Goal: Find specific page/section: Find specific page/section

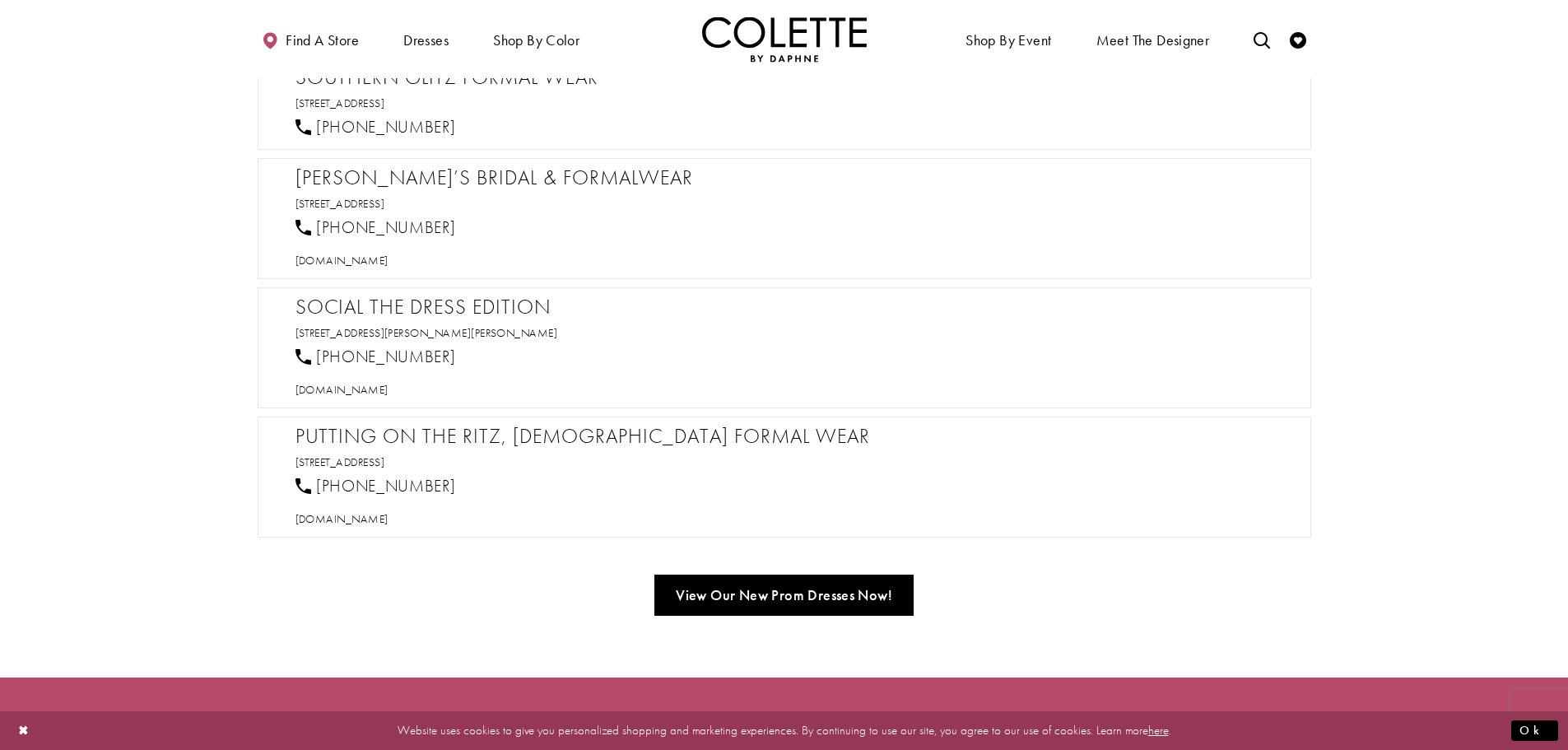
scroll to position [1481, 0]
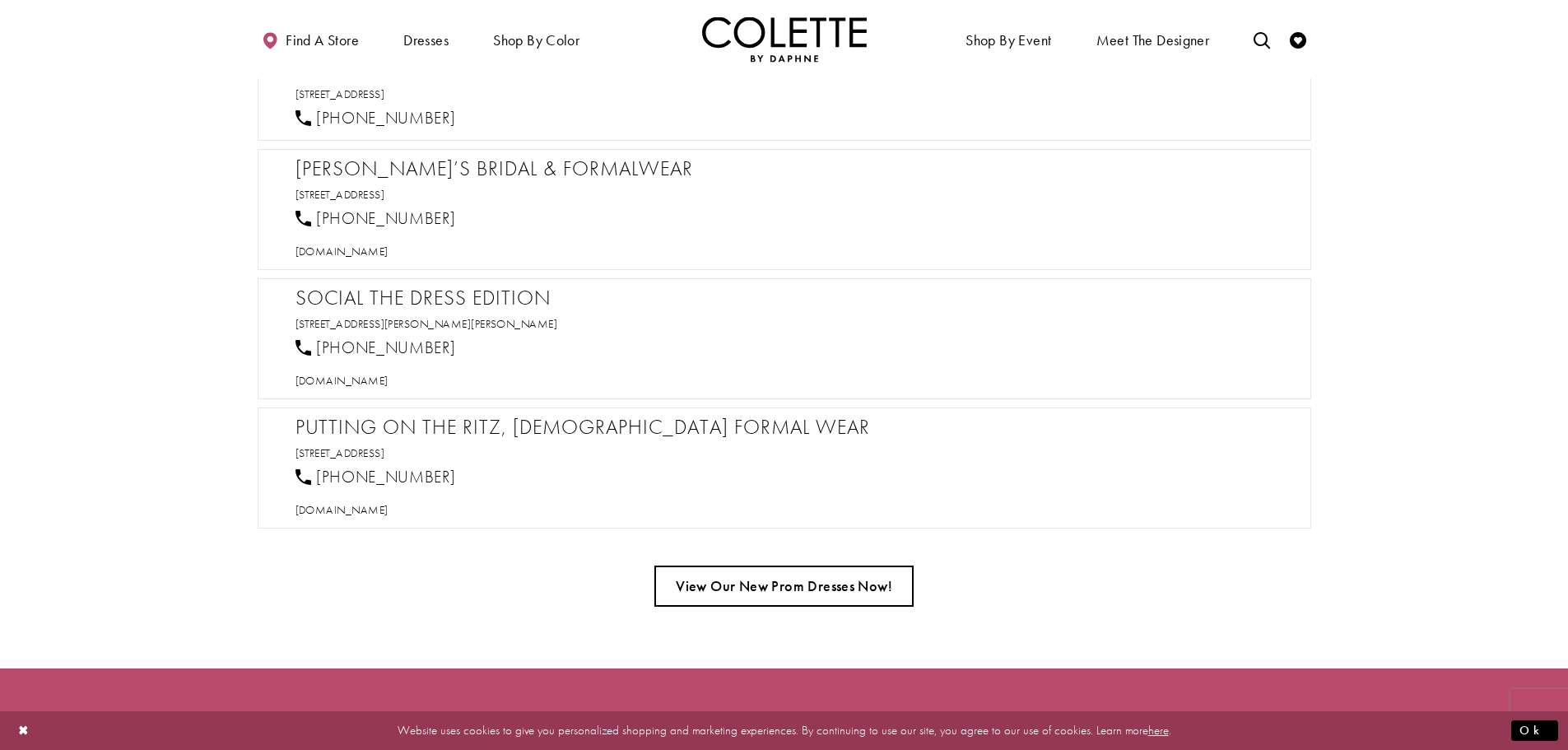
click at [820, 590] on link "View Our New Prom Dresses Now!" at bounding box center [784, 586] width 260 height 41
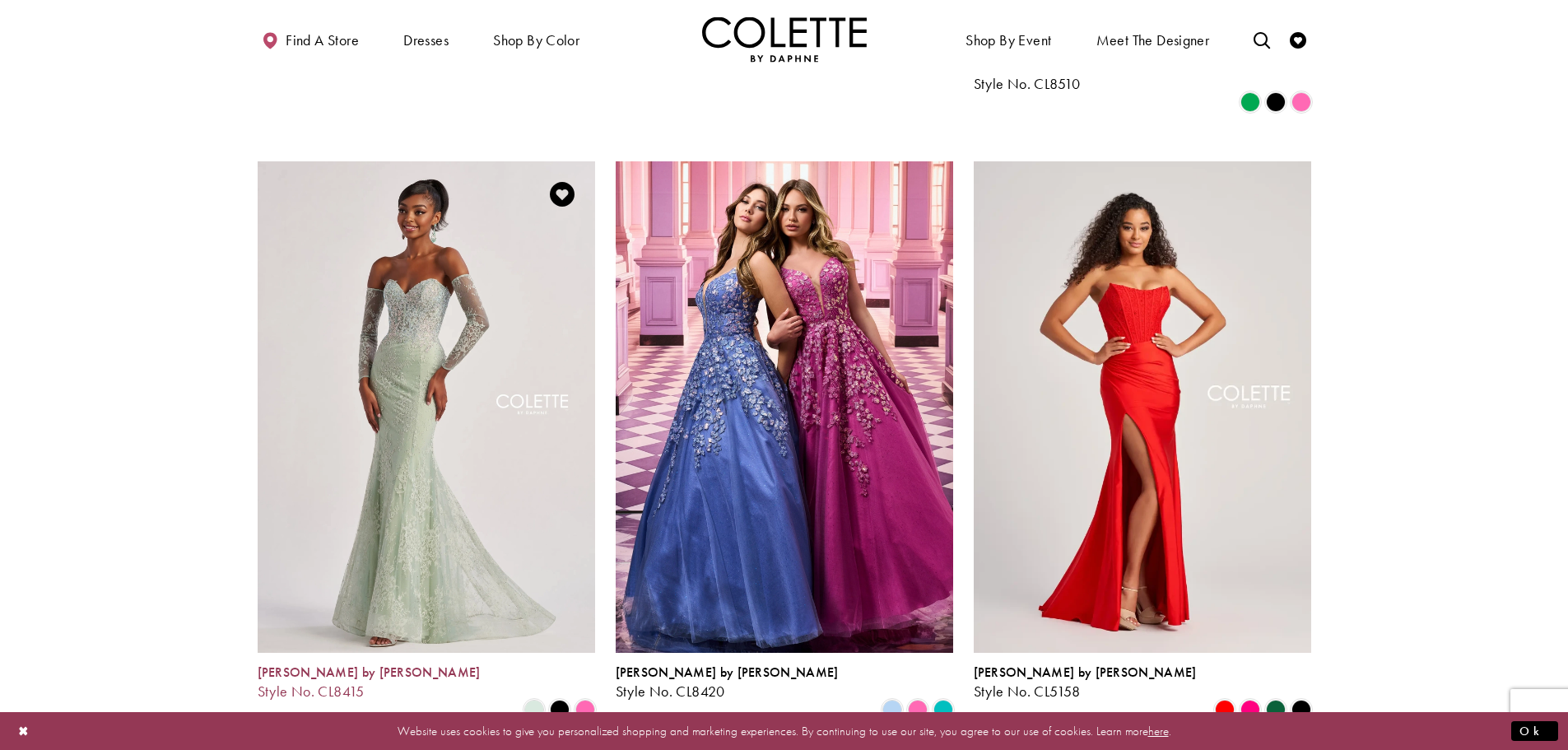
scroll to position [2140, 0]
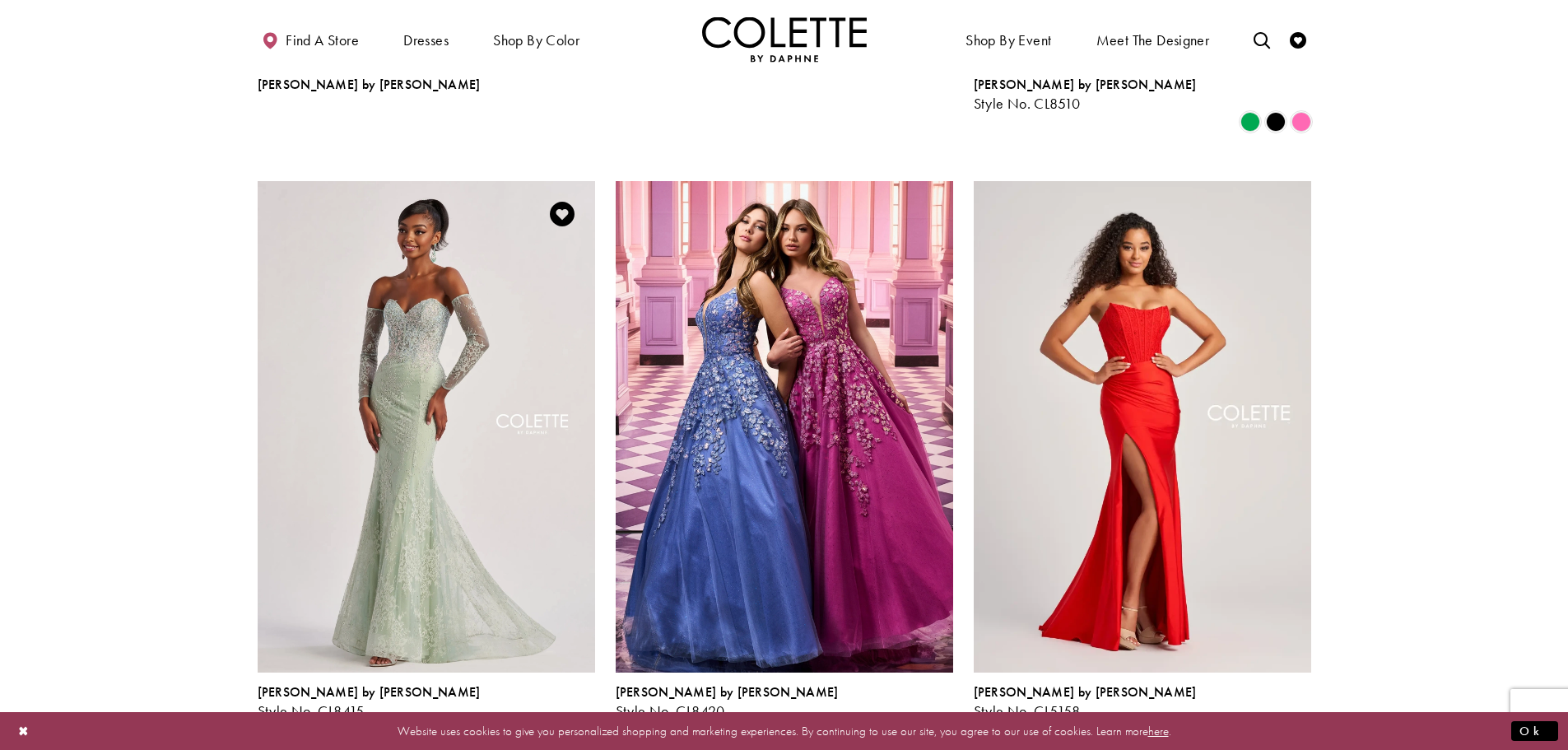
click at [586, 720] on span "Product List" at bounding box center [585, 730] width 20 height 20
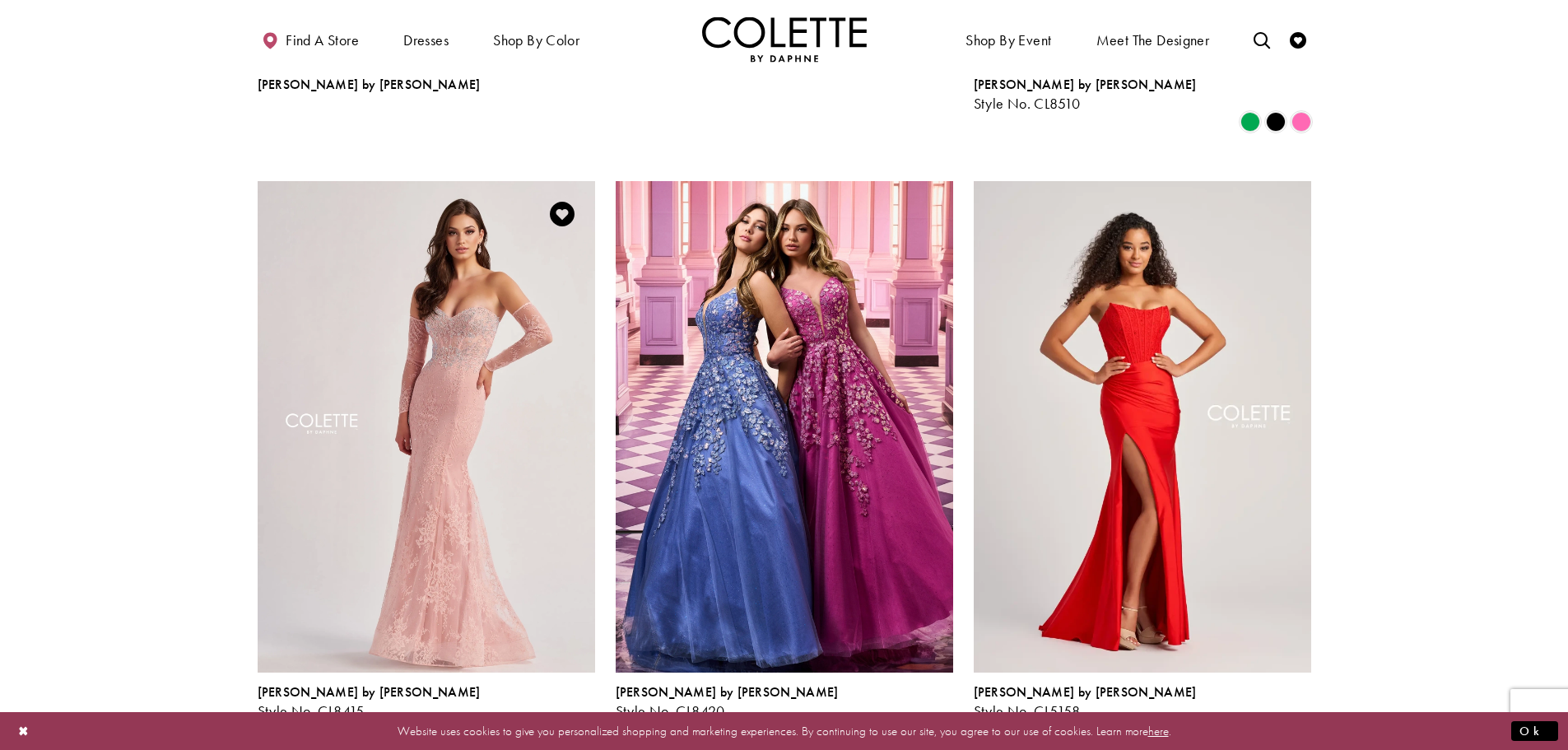
click at [562, 720] on span "Product List" at bounding box center [560, 730] width 20 height 20
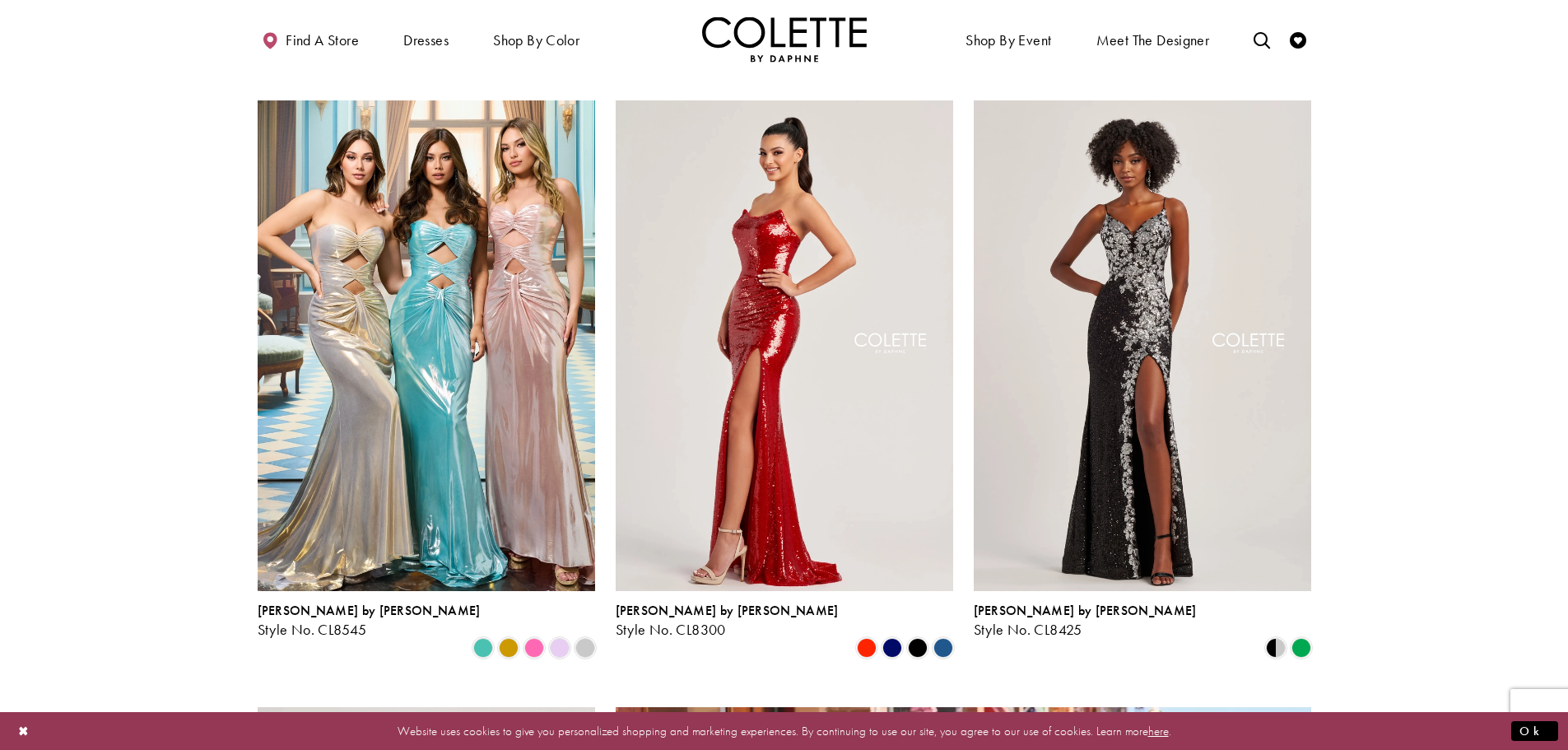
scroll to position [2798, 0]
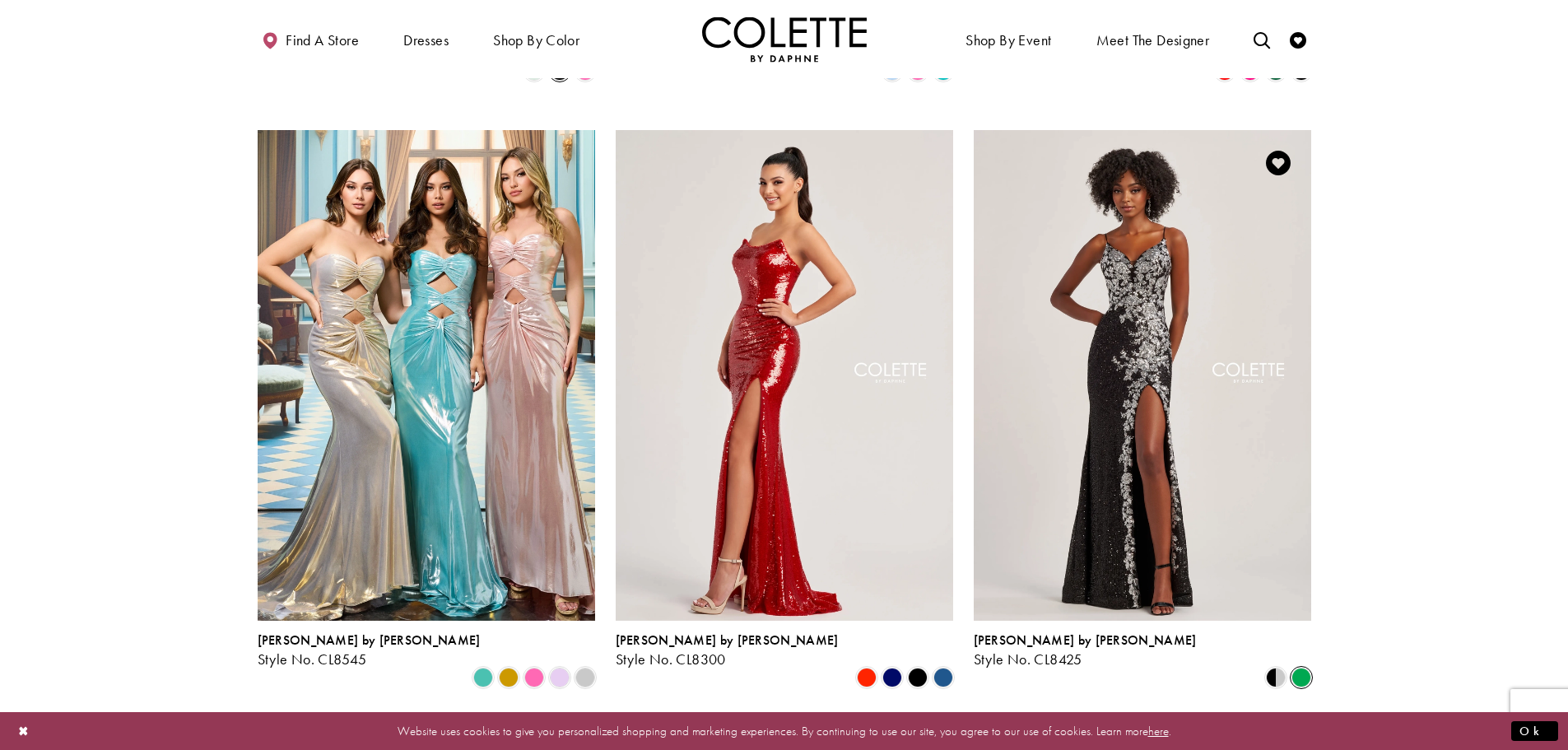
click at [1299, 667] on span "Product List" at bounding box center [1301, 677] width 20 height 20
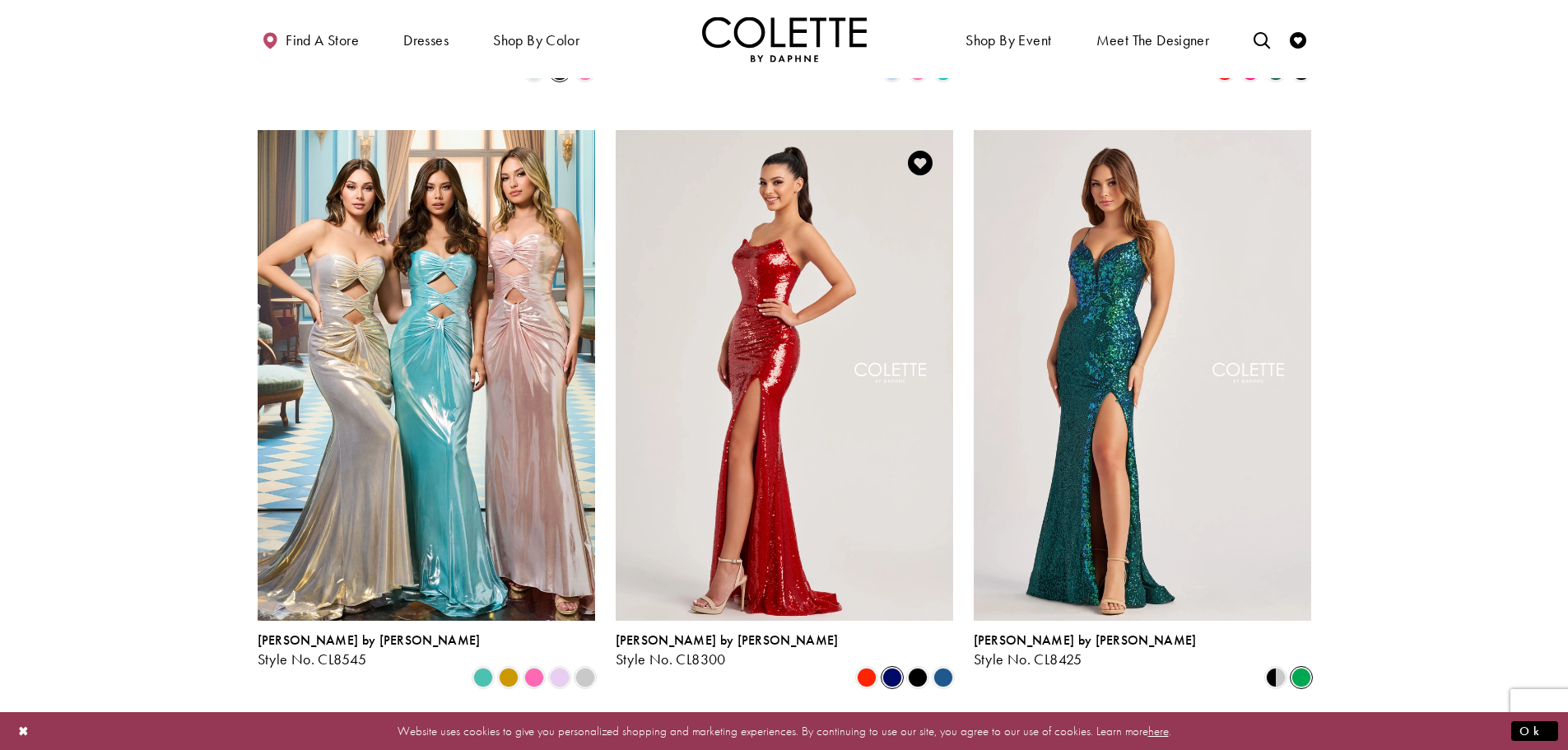
click at [894, 667] on span "Product List" at bounding box center [892, 677] width 20 height 20
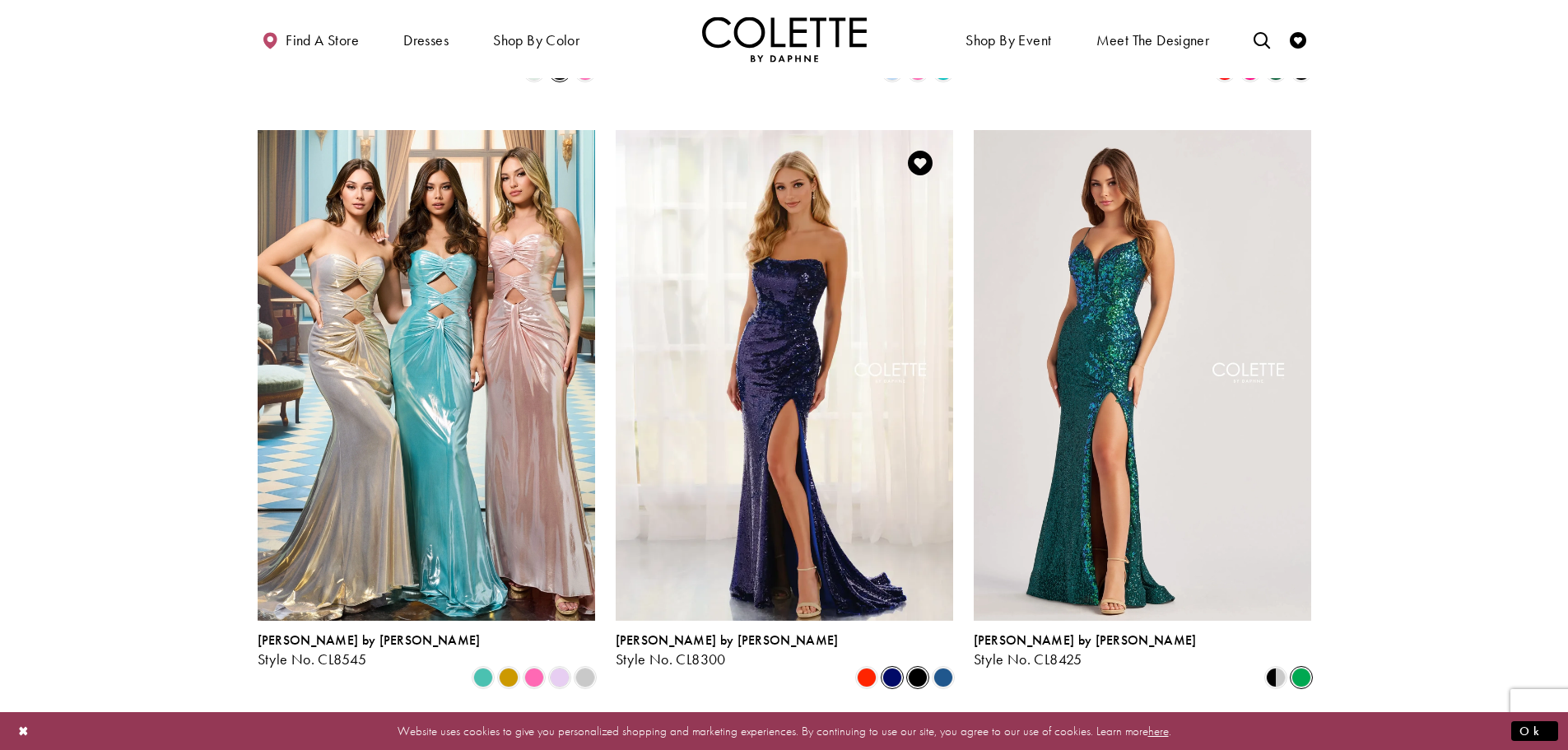
click at [917, 667] on span "Product List" at bounding box center [918, 677] width 20 height 20
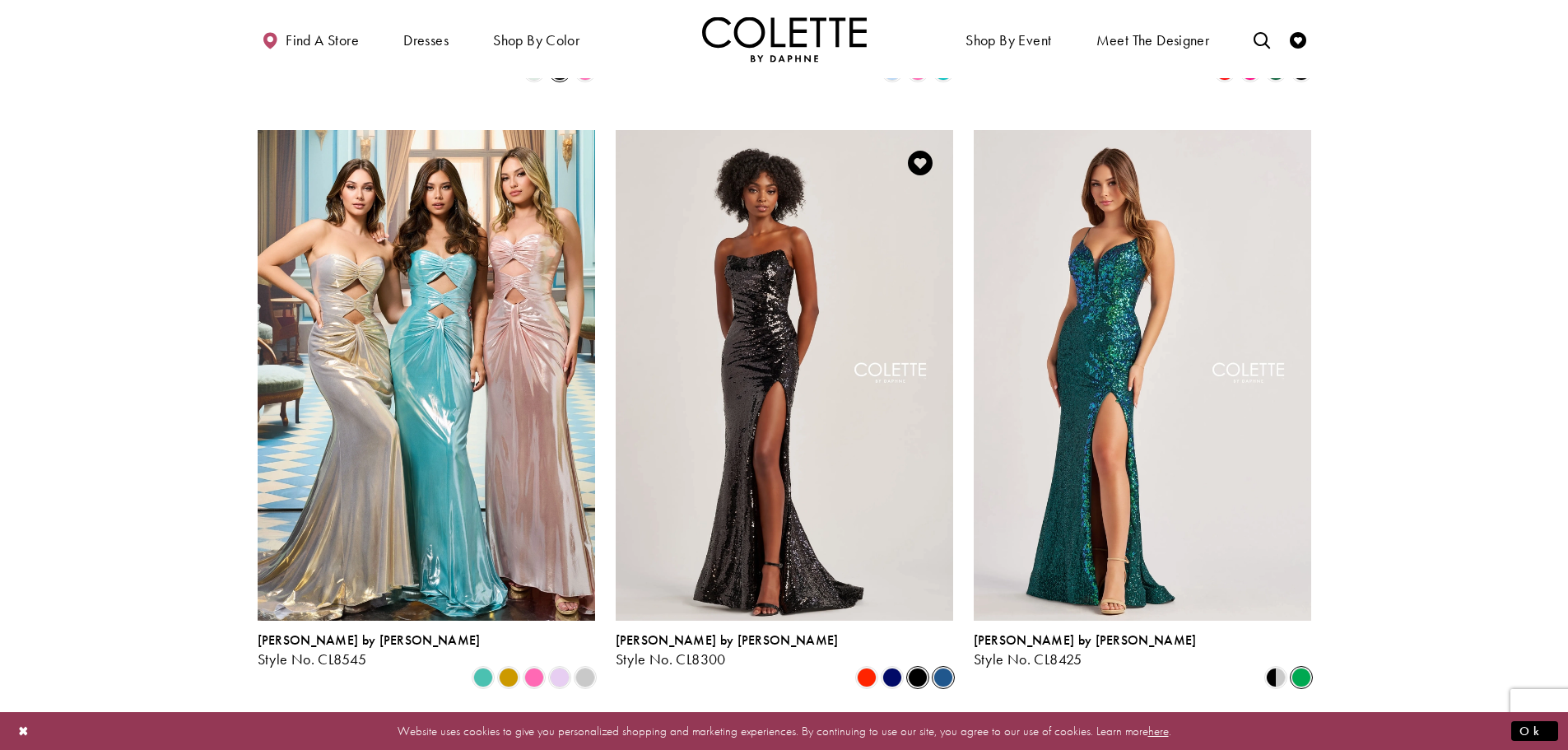
click at [948, 667] on span "Product List" at bounding box center [943, 677] width 20 height 20
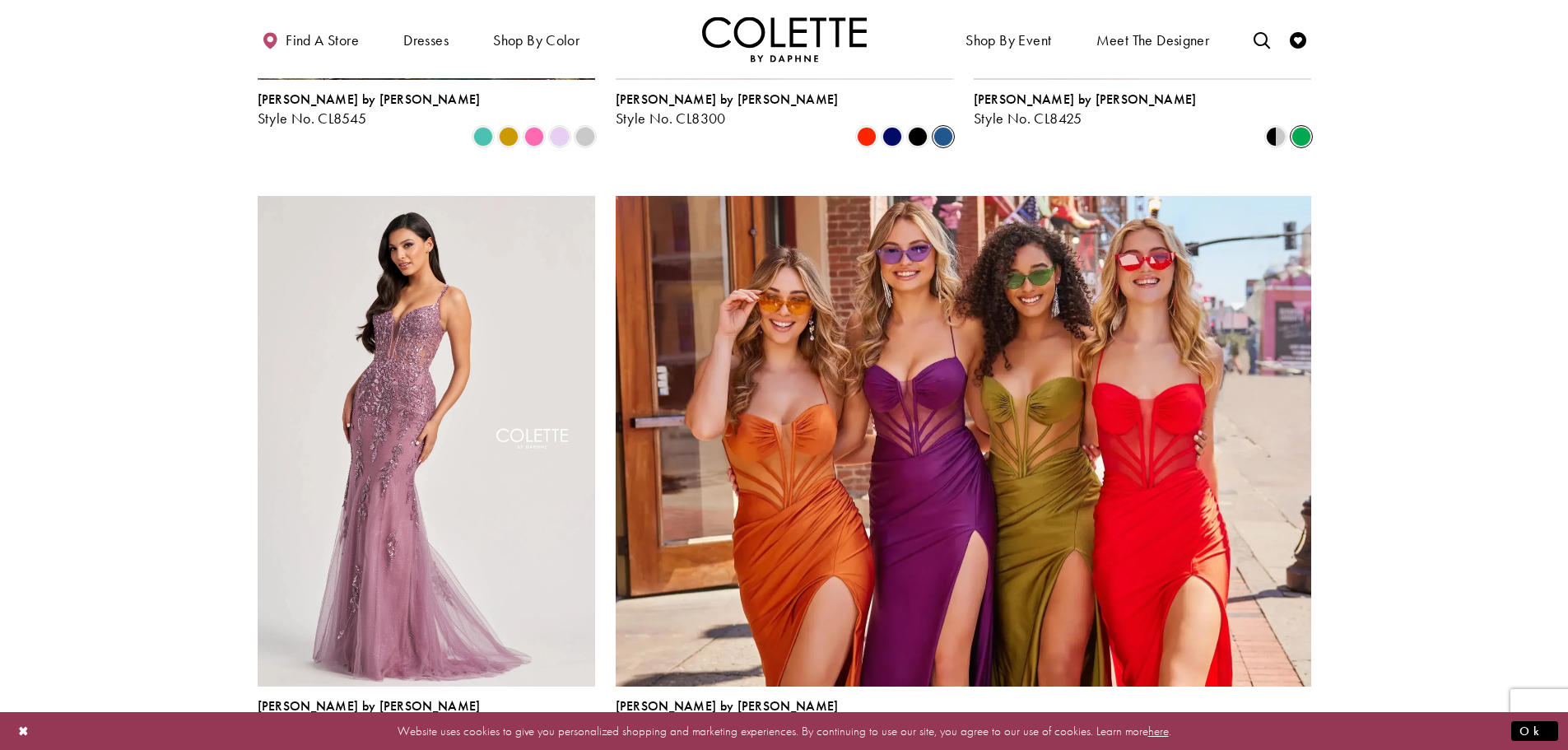
scroll to position [3374, 0]
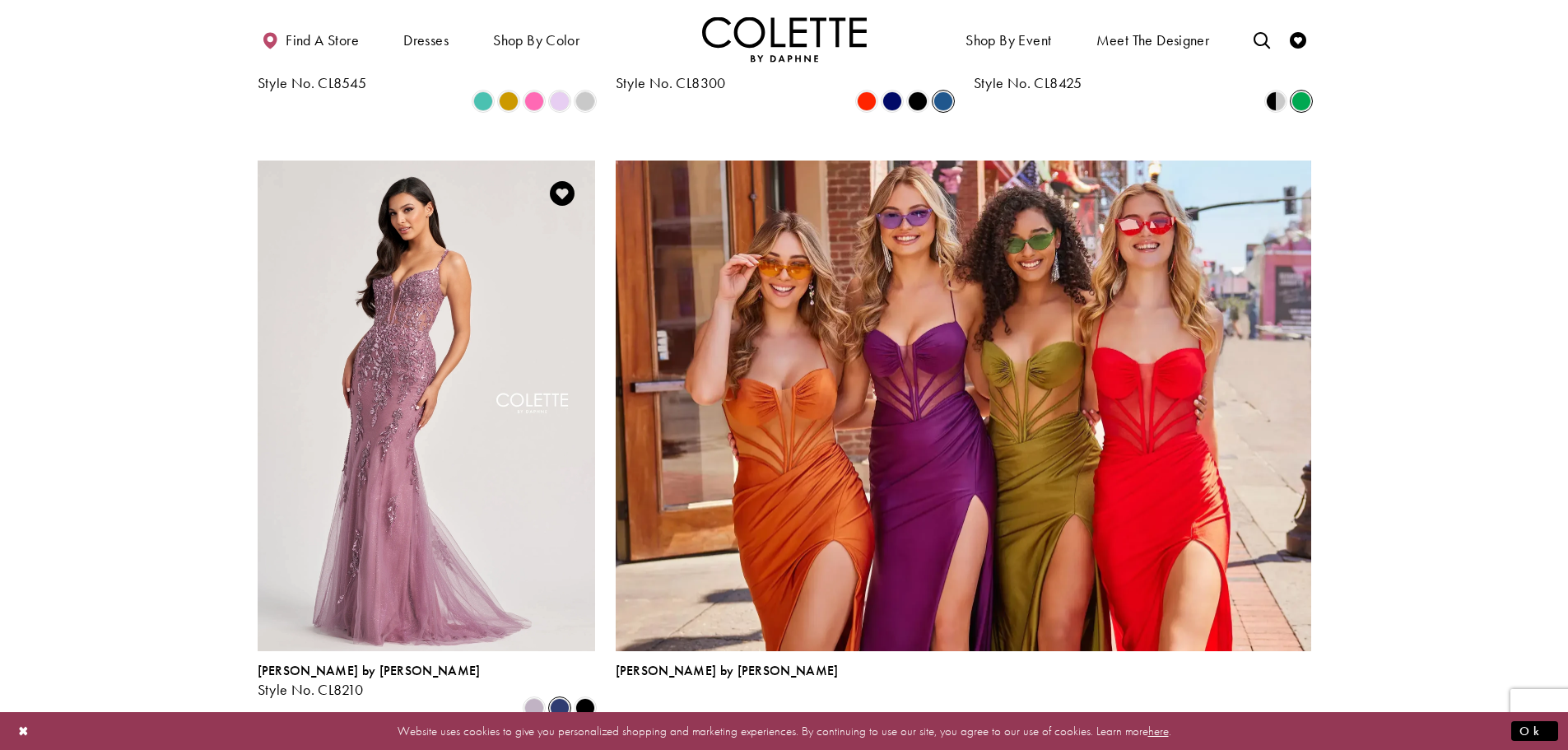
click at [561, 698] on span "Product List" at bounding box center [560, 707] width 20 height 20
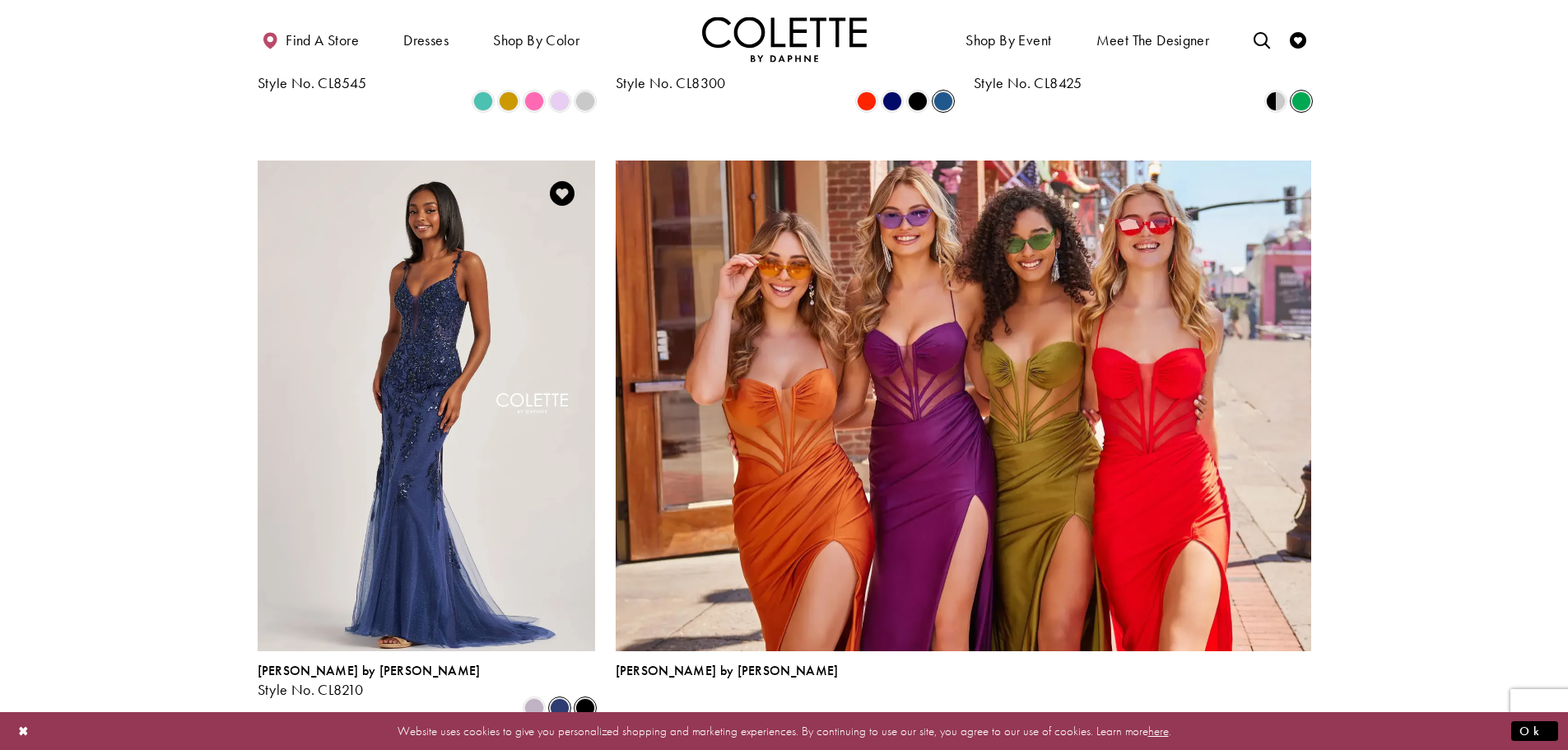
click at [588, 698] on span "Product List" at bounding box center [585, 707] width 20 height 20
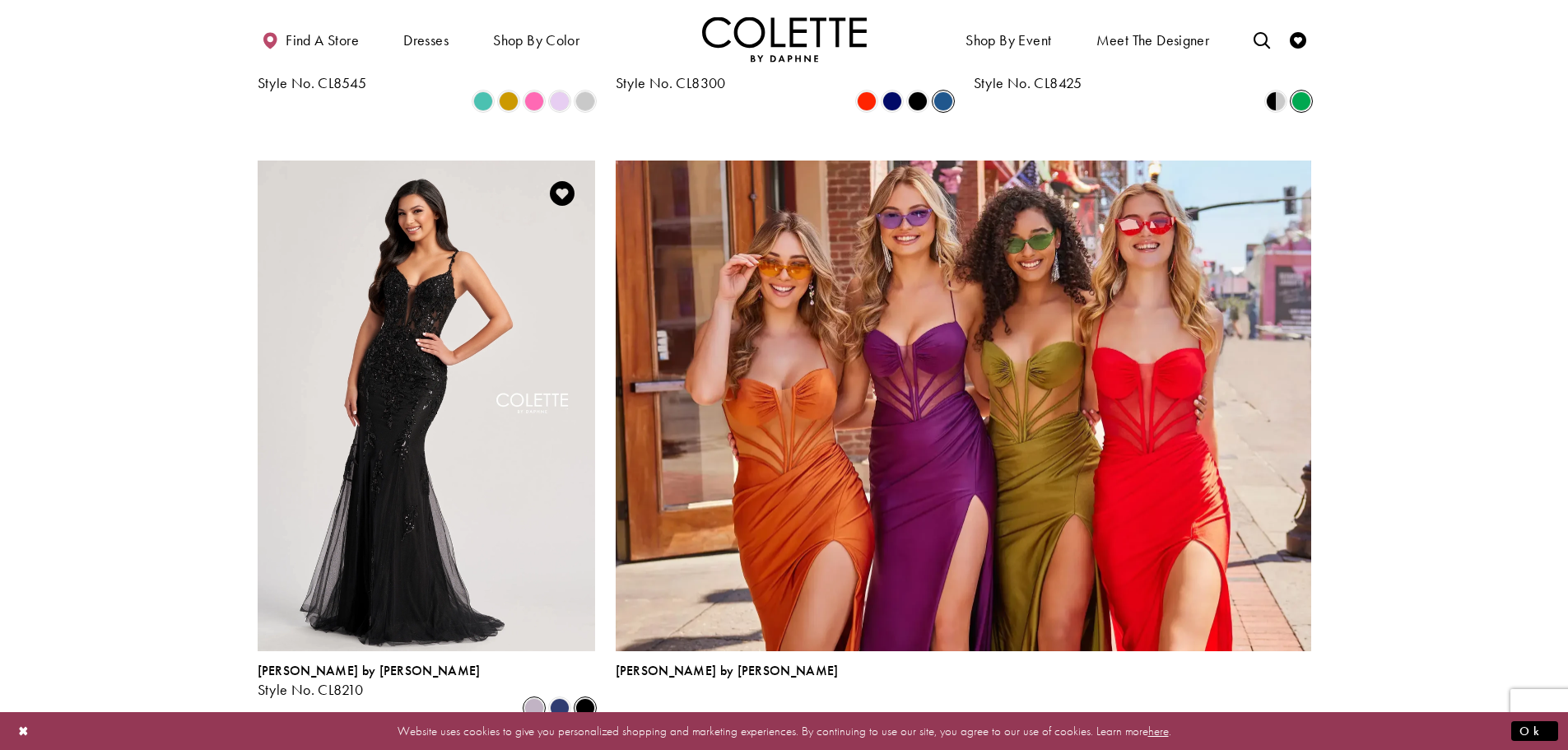
click at [535, 698] on span "Product List" at bounding box center [534, 707] width 20 height 20
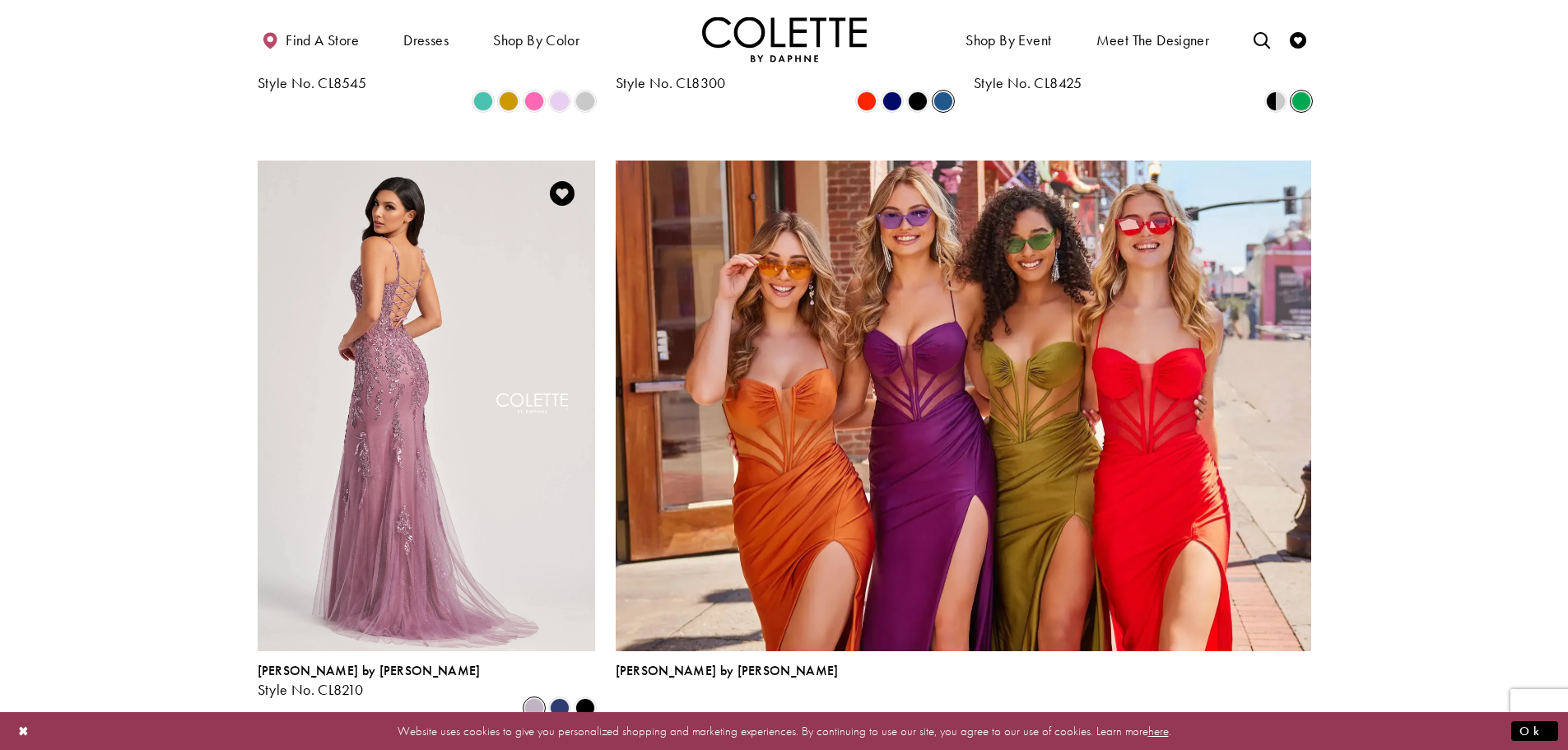
click at [512, 416] on img "Visit Colette by Daphne Style No. CL8210 Page" at bounding box center [427, 406] width 338 height 491
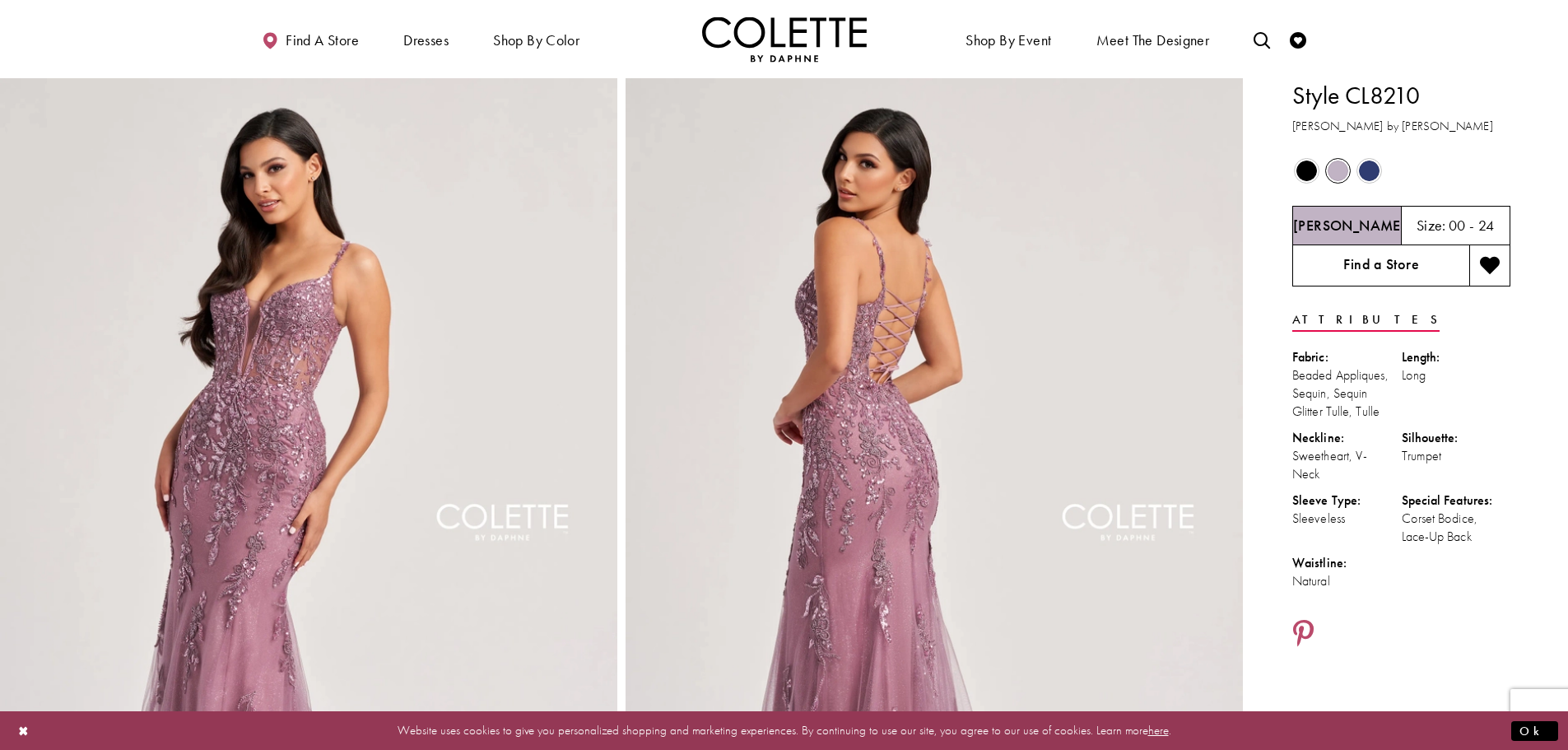
click at [1370, 274] on link "Find a Store" at bounding box center [1380, 266] width 177 height 41
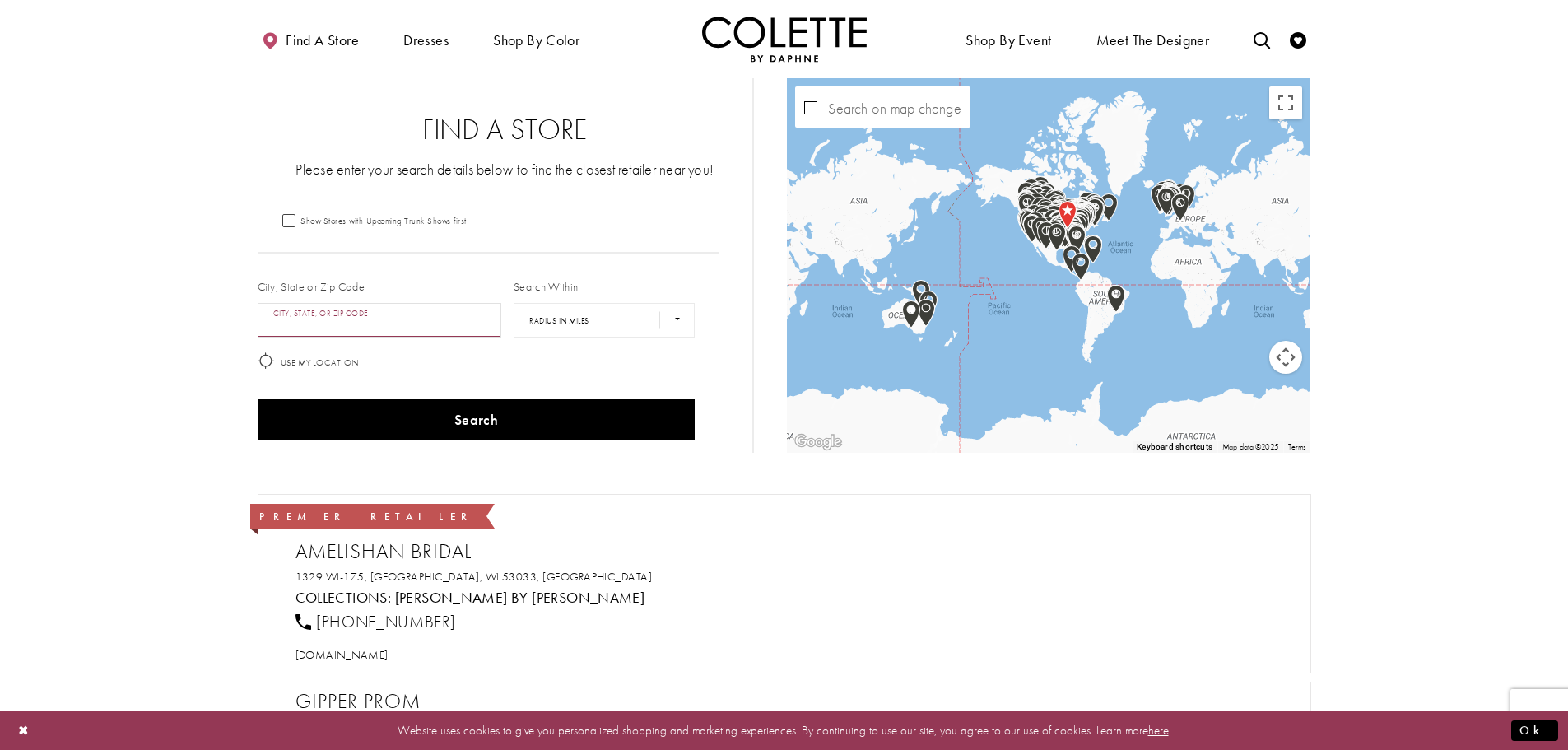
click at [439, 317] on input "City, State, or ZIP Code" at bounding box center [380, 320] width 244 height 35
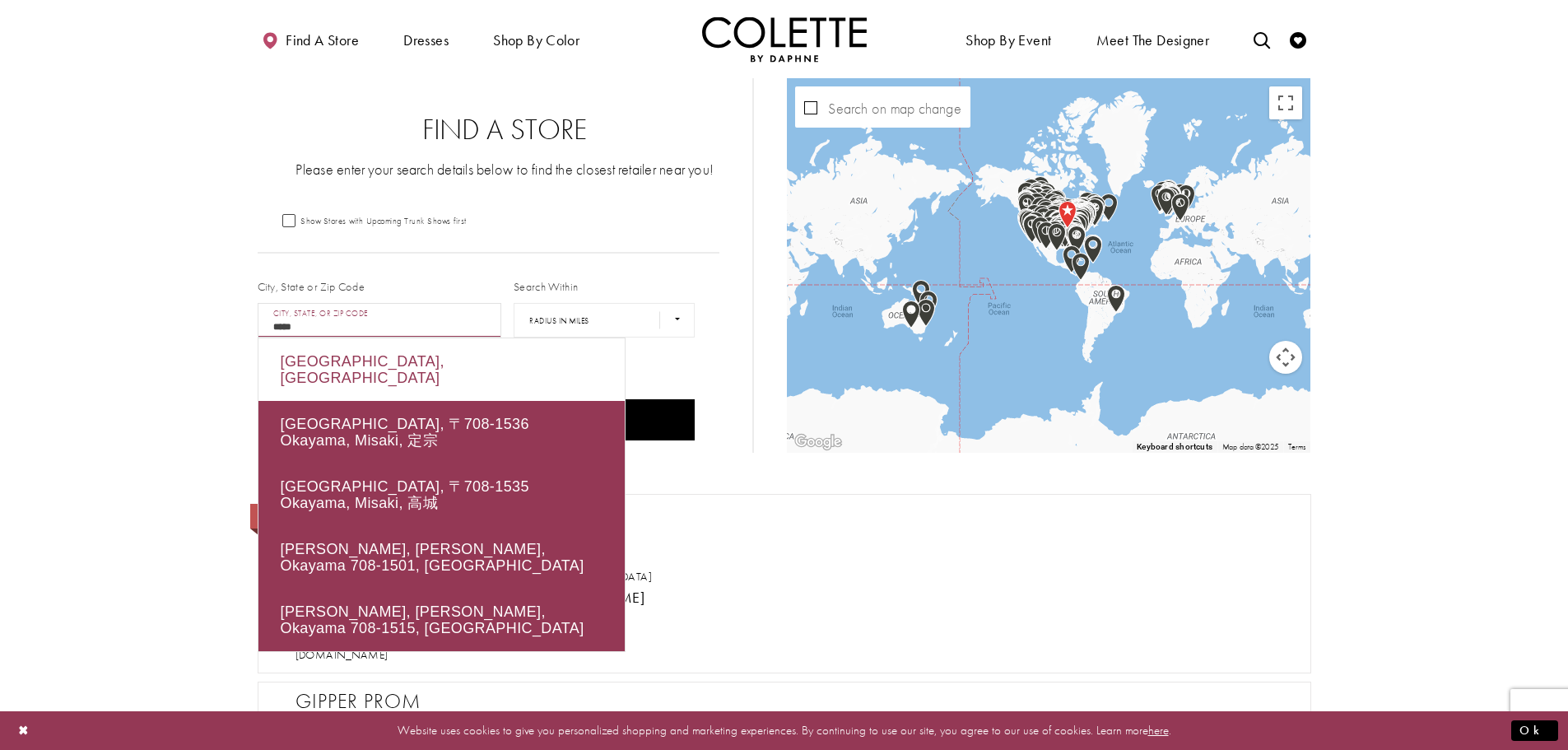
click at [459, 357] on div "Baton Rouge, LA 70815, USA" at bounding box center [442, 370] width 366 height 62
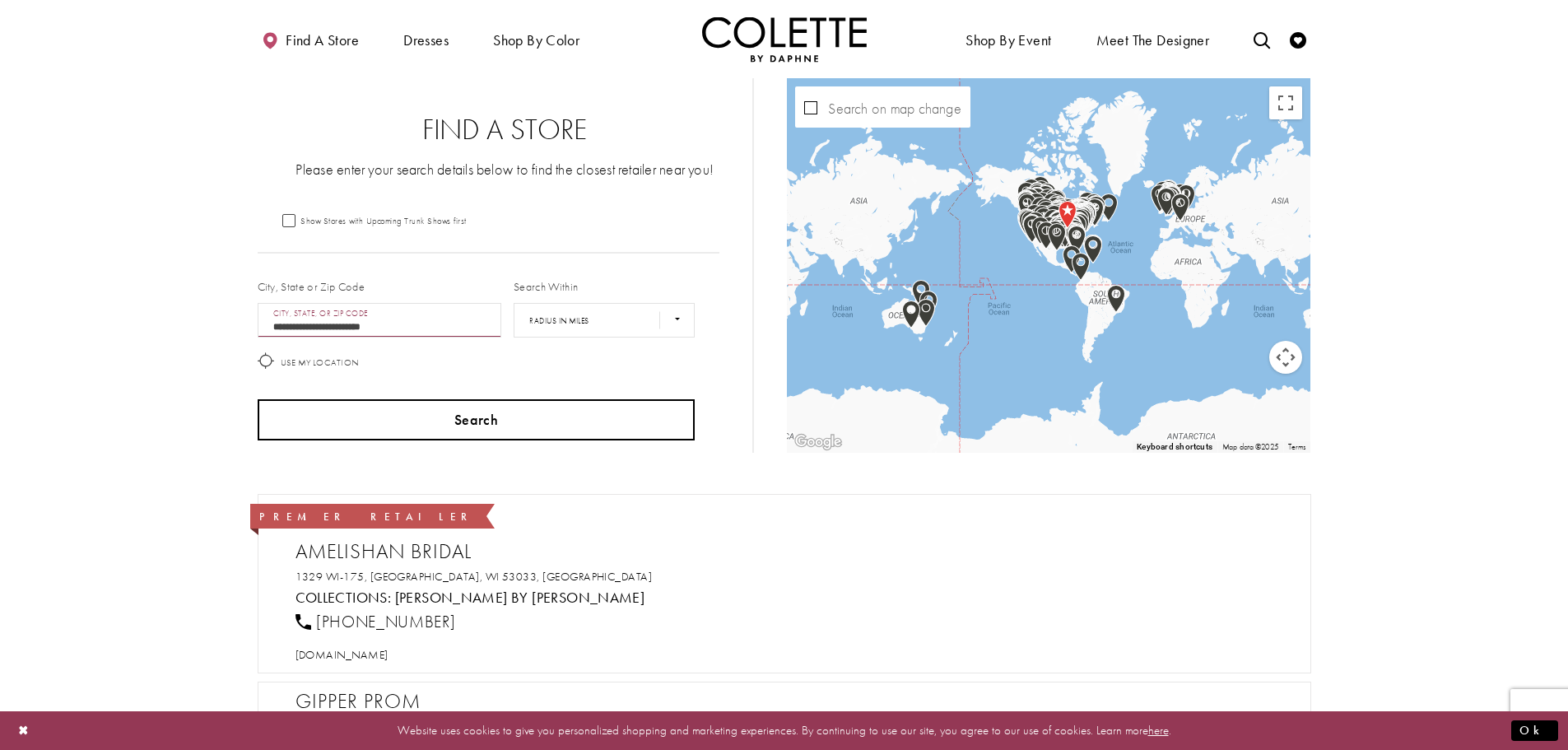
type input "**********"
click at [479, 410] on button "Search" at bounding box center [476, 419] width 438 height 41
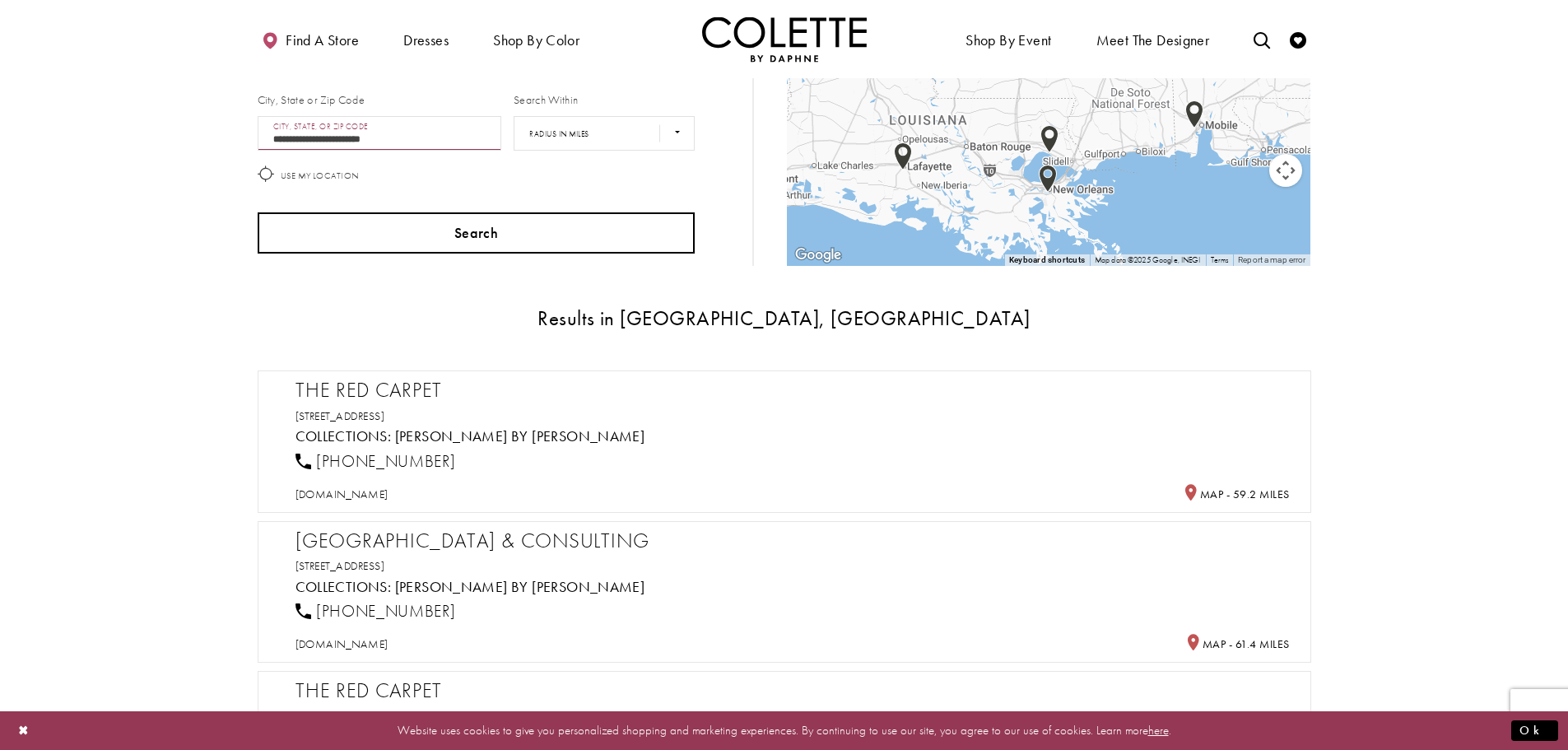
scroll to position [329, 0]
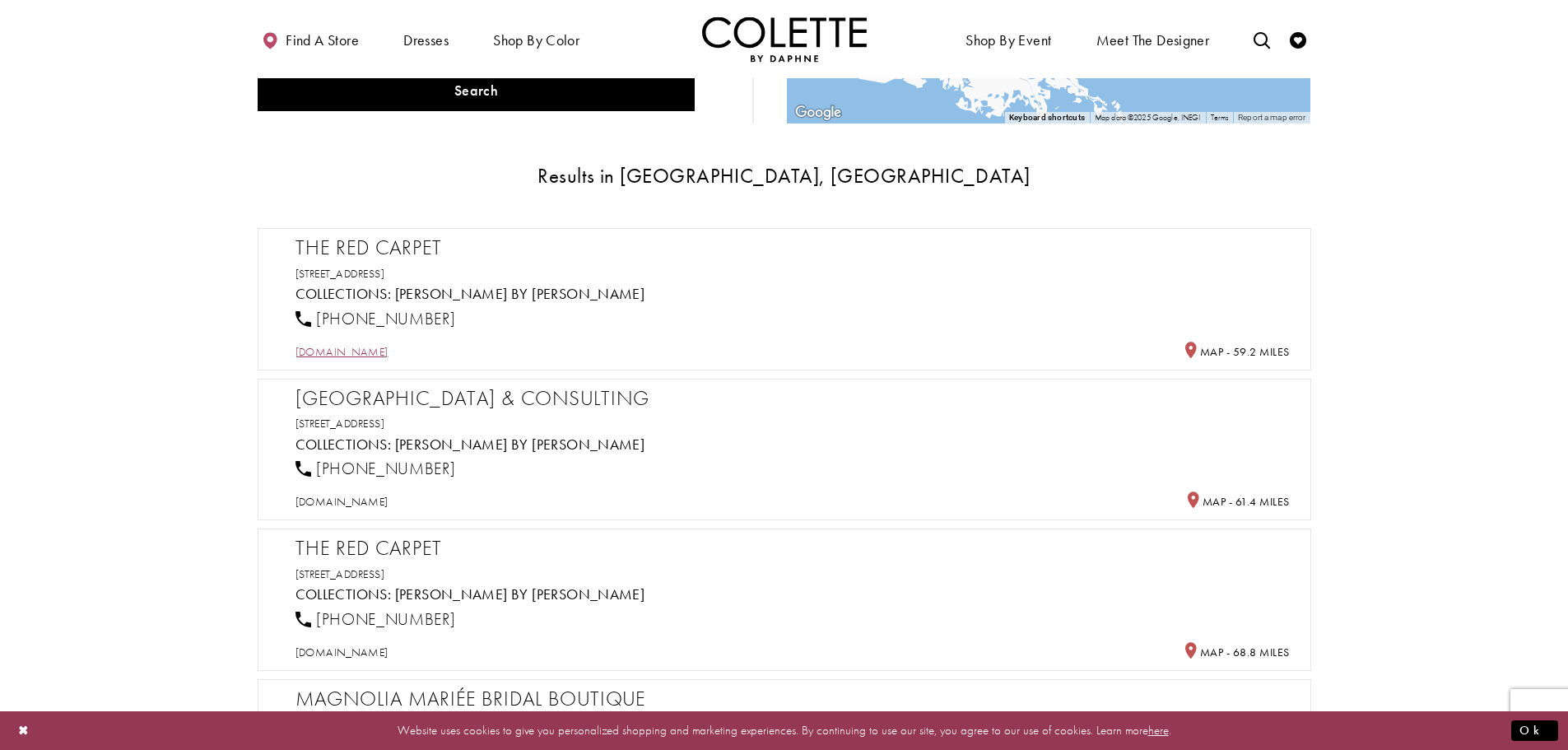
click at [321, 355] on span "[DOMAIN_NAME]" at bounding box center [342, 351] width 93 height 15
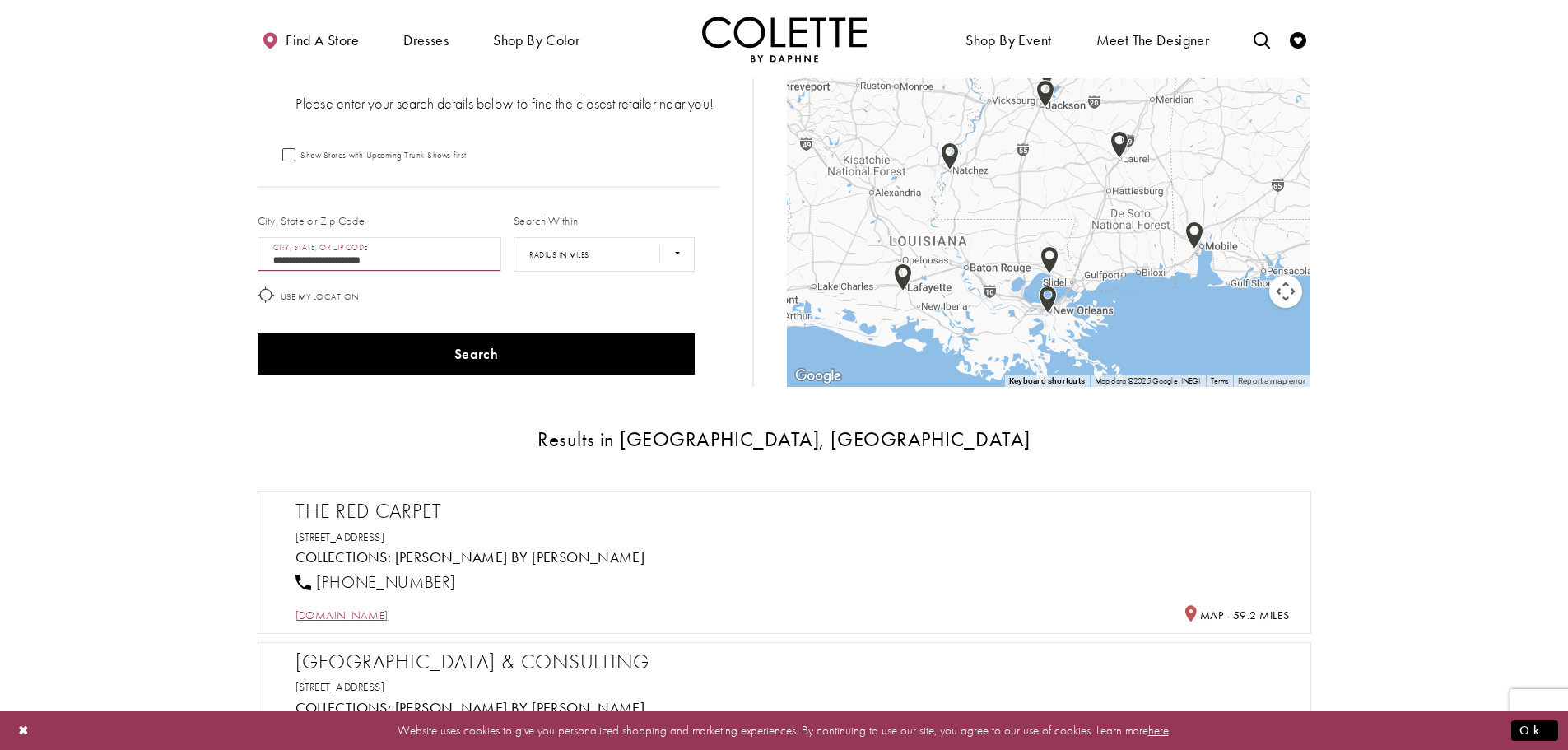
scroll to position [0, 0]
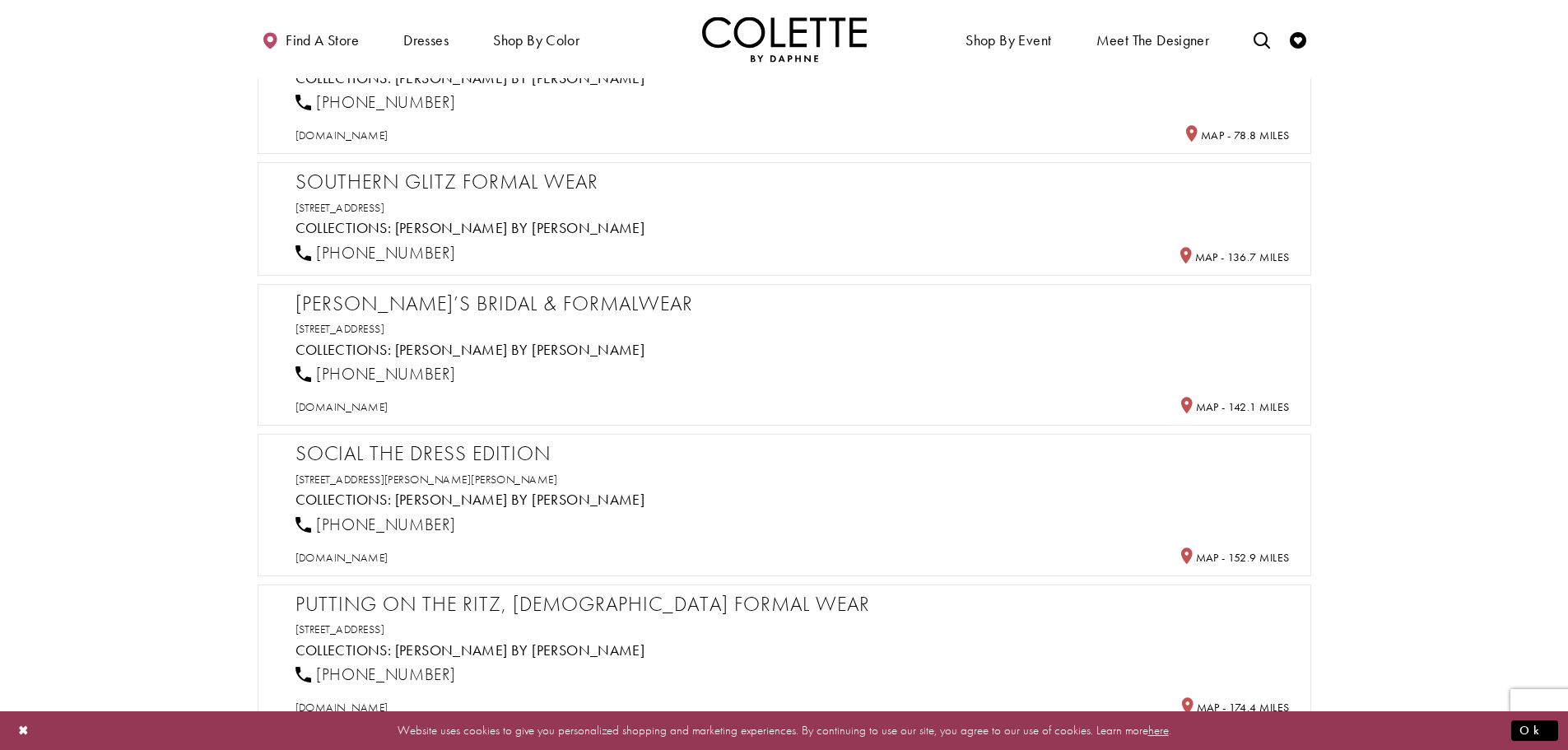
scroll to position [1234, 0]
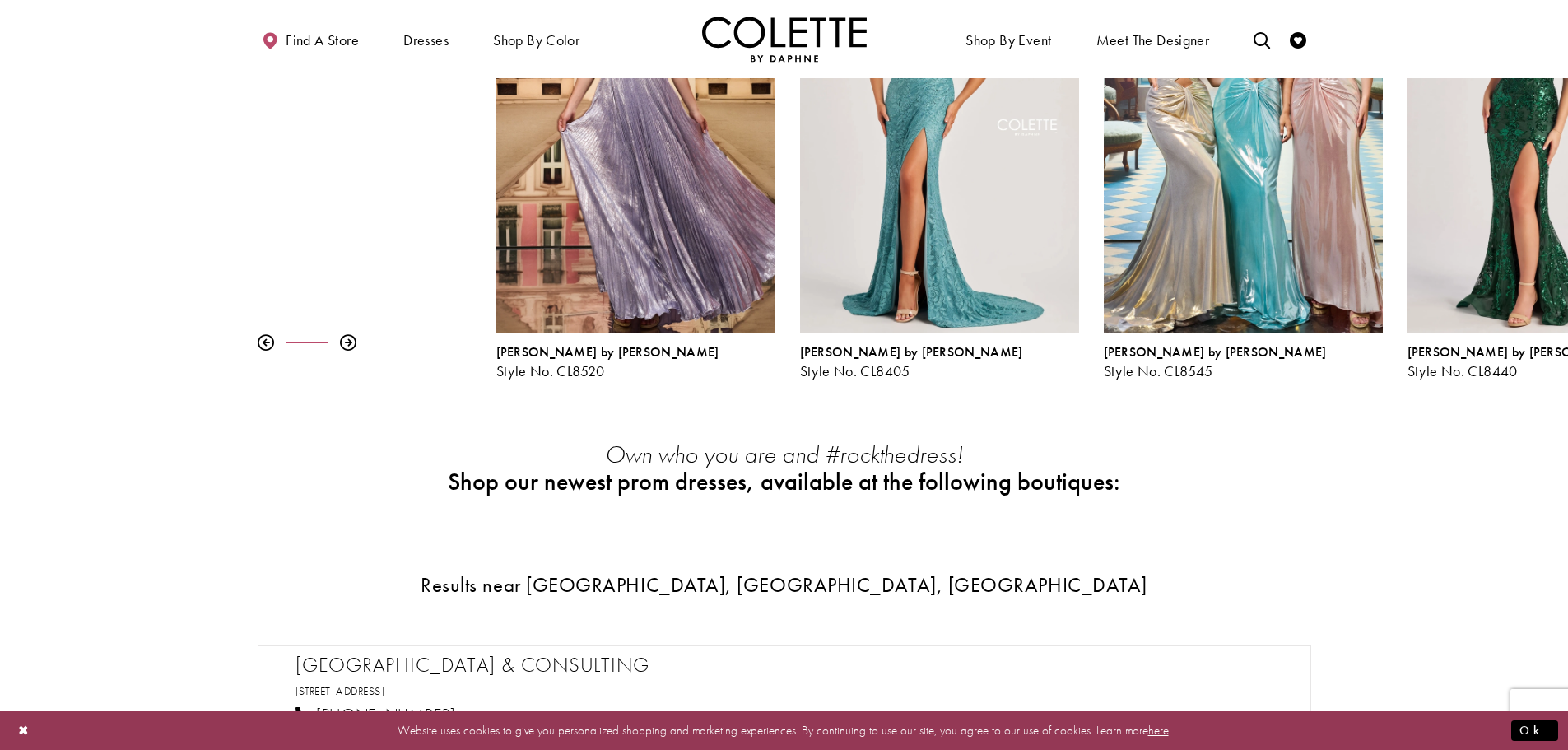
scroll to position [329, 0]
